Goal: Find contact information: Find contact information

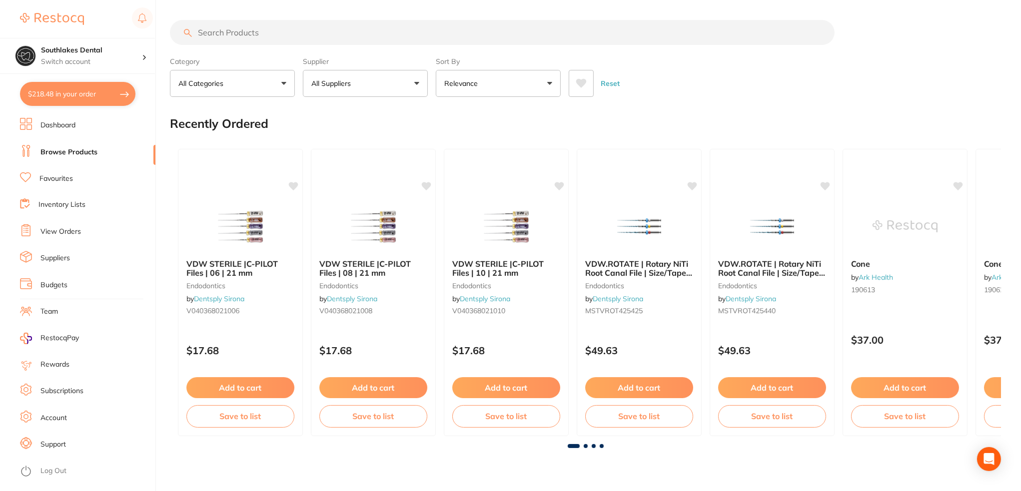
click at [71, 105] on button "$218.48 in your order" at bounding box center [77, 94] width 115 height 24
checkbox input "true"
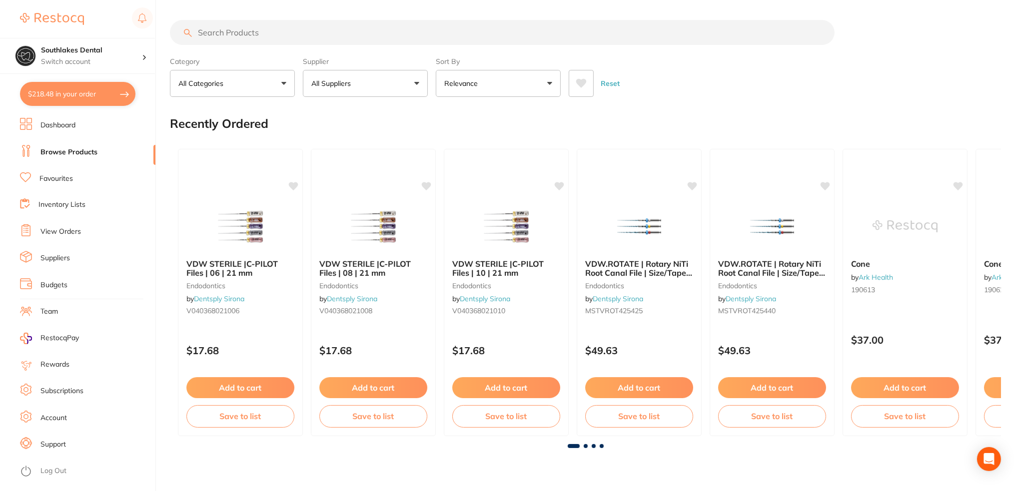
checkbox input "true"
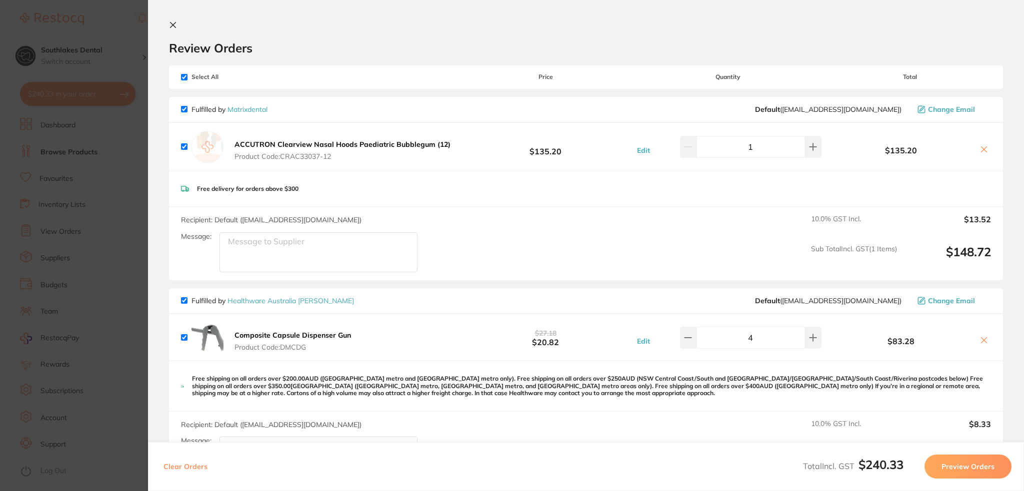
click at [982, 146] on icon at bounding box center [984, 149] width 8 height 8
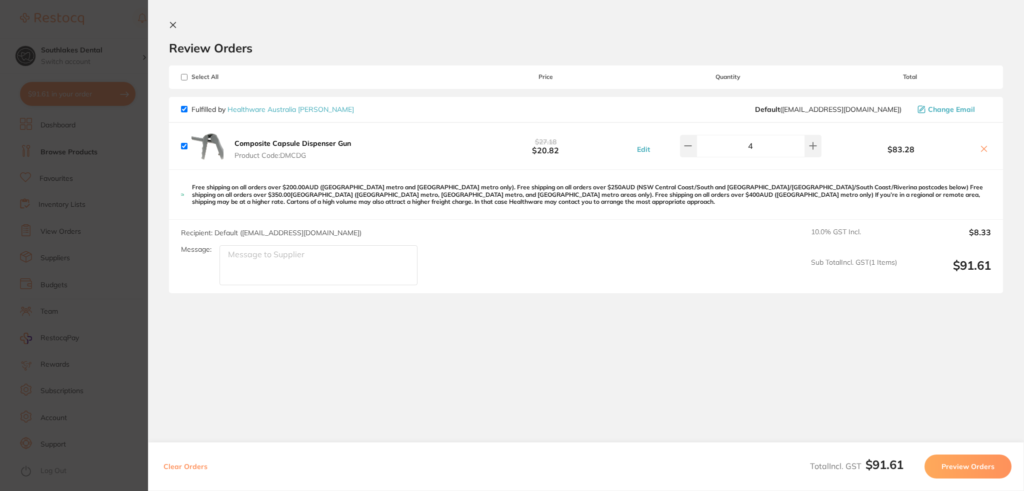
checkbox input "true"
click at [302, 108] on link "Healthware Australia [PERSON_NAME]" at bounding box center [290, 109] width 126 height 9
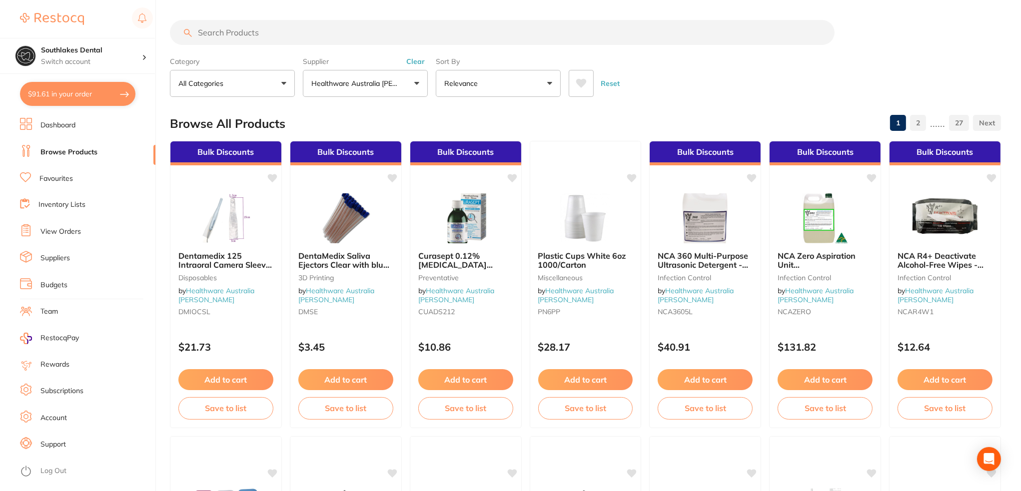
click at [82, 266] on ul "Dashboard Browse Products Favourites Inventory Lists View Orders Suppliers Budg…" at bounding box center [87, 304] width 135 height 373
click at [56, 254] on link "Suppliers" at bounding box center [54, 258] width 29 height 10
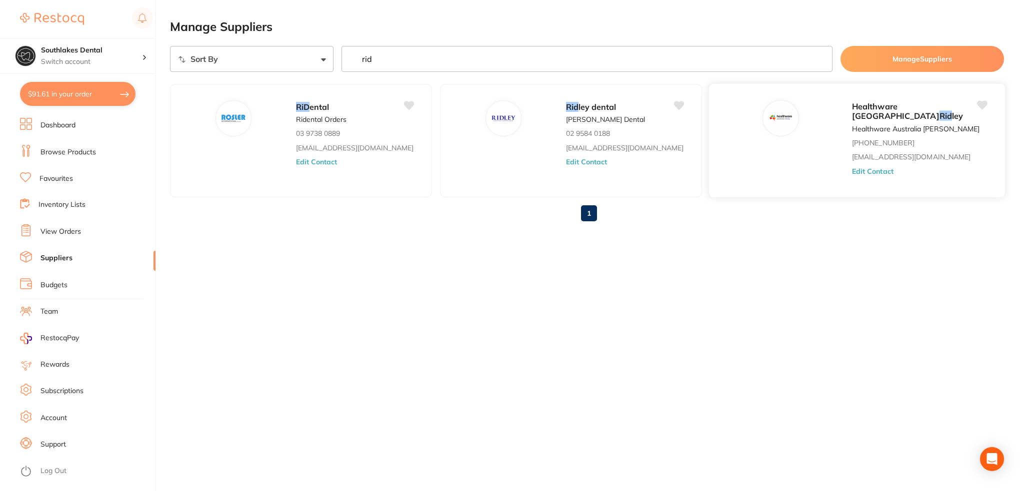
type input "rid"
click at [852, 107] on span "Healthware [GEOGRAPHIC_DATA]" at bounding box center [895, 110] width 87 height 19
click at [852, 167] on button "Edit Contact" at bounding box center [872, 171] width 41 height 8
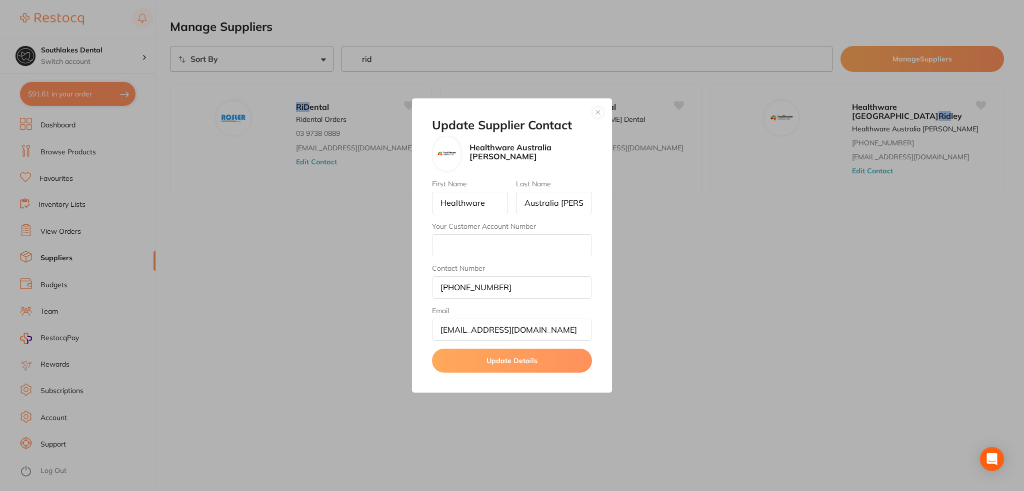
click at [596, 113] on button "button" at bounding box center [598, 112] width 12 height 12
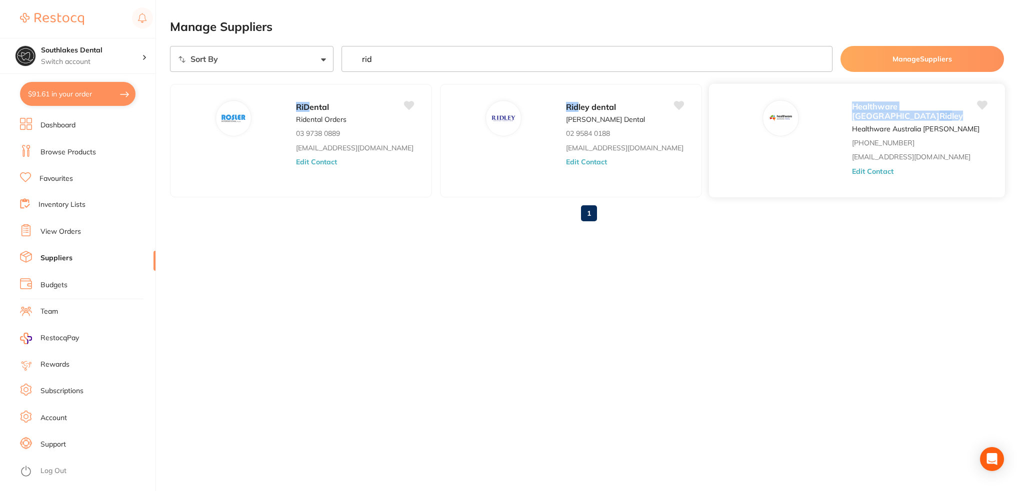
drag, startPoint x: 711, startPoint y: 104, endPoint x: 822, endPoint y: 108, distance: 110.6
click at [852, 108] on div "Healthware Australia Rid ley" at bounding box center [919, 111] width 135 height 22
copy span "Healthware Australia Rid ley"
